Goal: Navigation & Orientation: Find specific page/section

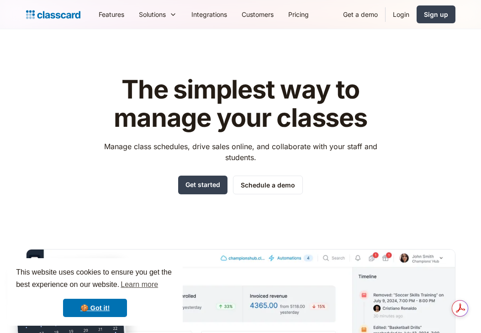
drag, startPoint x: 324, startPoint y: 92, endPoint x: 361, endPoint y: 35, distance: 67.4
click at [325, 91] on h1 "The simplest way to manage your classes" at bounding box center [240, 104] width 290 height 56
click at [388, 11] on link "Login" at bounding box center [401, 14] width 31 height 21
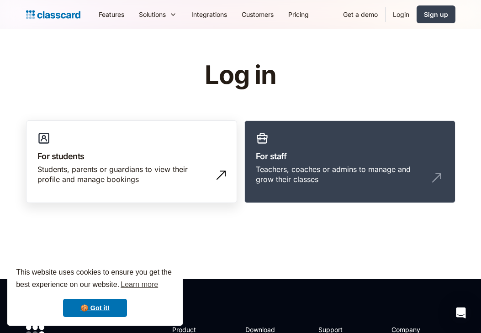
click at [89, 161] on h3 "For students" at bounding box center [131, 156] width 188 height 12
click at [332, 143] on link "For staff Teachers, coaches or admins to manage and grow their classes" at bounding box center [349, 162] width 211 height 83
